Goal: Check status: Check status

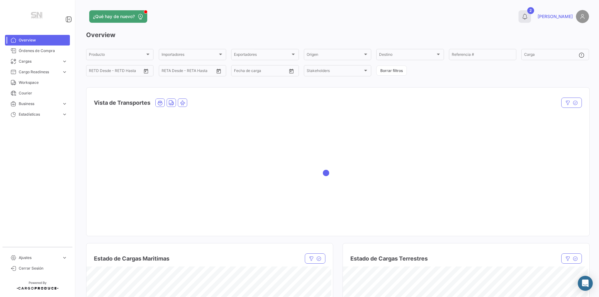
click at [531, 12] on button "2" at bounding box center [524, 16] width 12 height 12
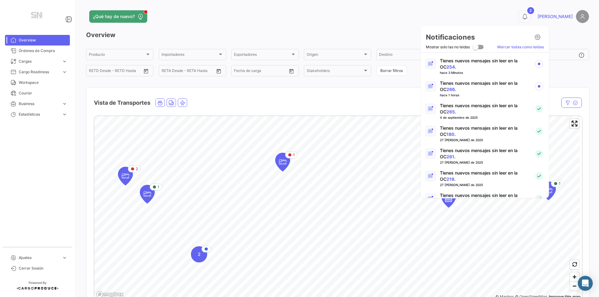
click at [446, 89] on link "266" at bounding box center [450, 89] width 8 height 5
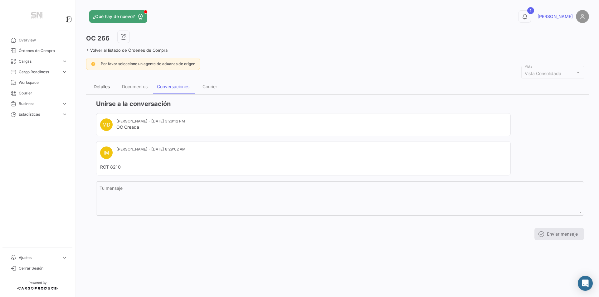
click at [104, 87] on div "Detalles" at bounding box center [102, 86] width 16 height 5
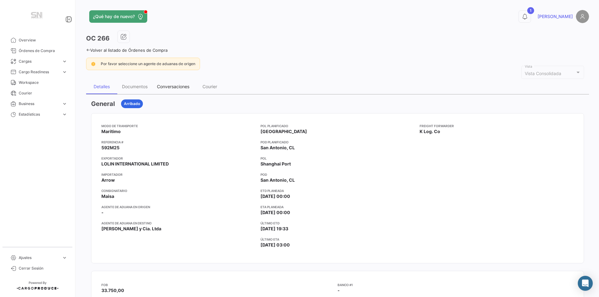
click at [185, 86] on div "Conversaciones" at bounding box center [173, 86] width 32 height 5
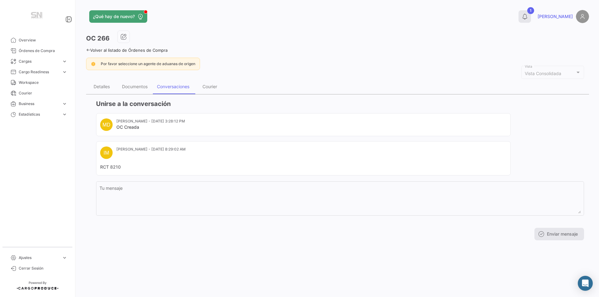
click at [528, 14] on icon at bounding box center [524, 16] width 6 height 6
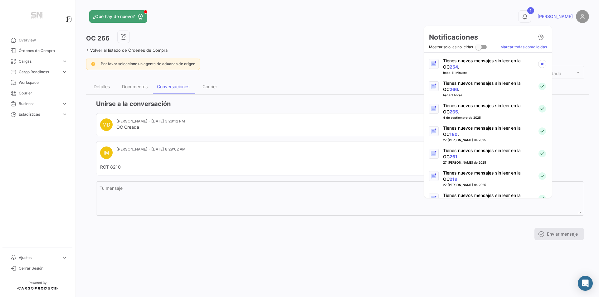
click at [450, 65] on link "254" at bounding box center [453, 66] width 8 height 5
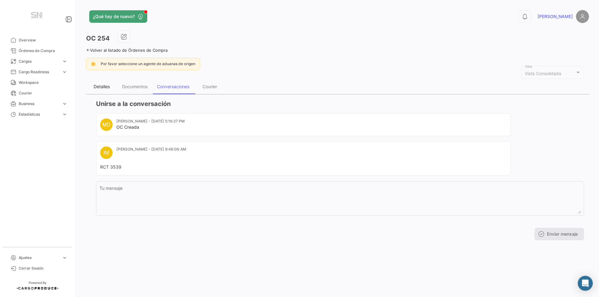
click at [108, 85] on div "Detalles" at bounding box center [102, 86] width 16 height 5
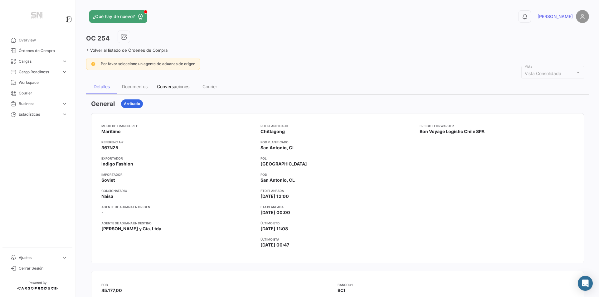
click at [179, 86] on div "Conversaciones" at bounding box center [173, 86] width 32 height 5
